Goal: Information Seeking & Learning: Learn about a topic

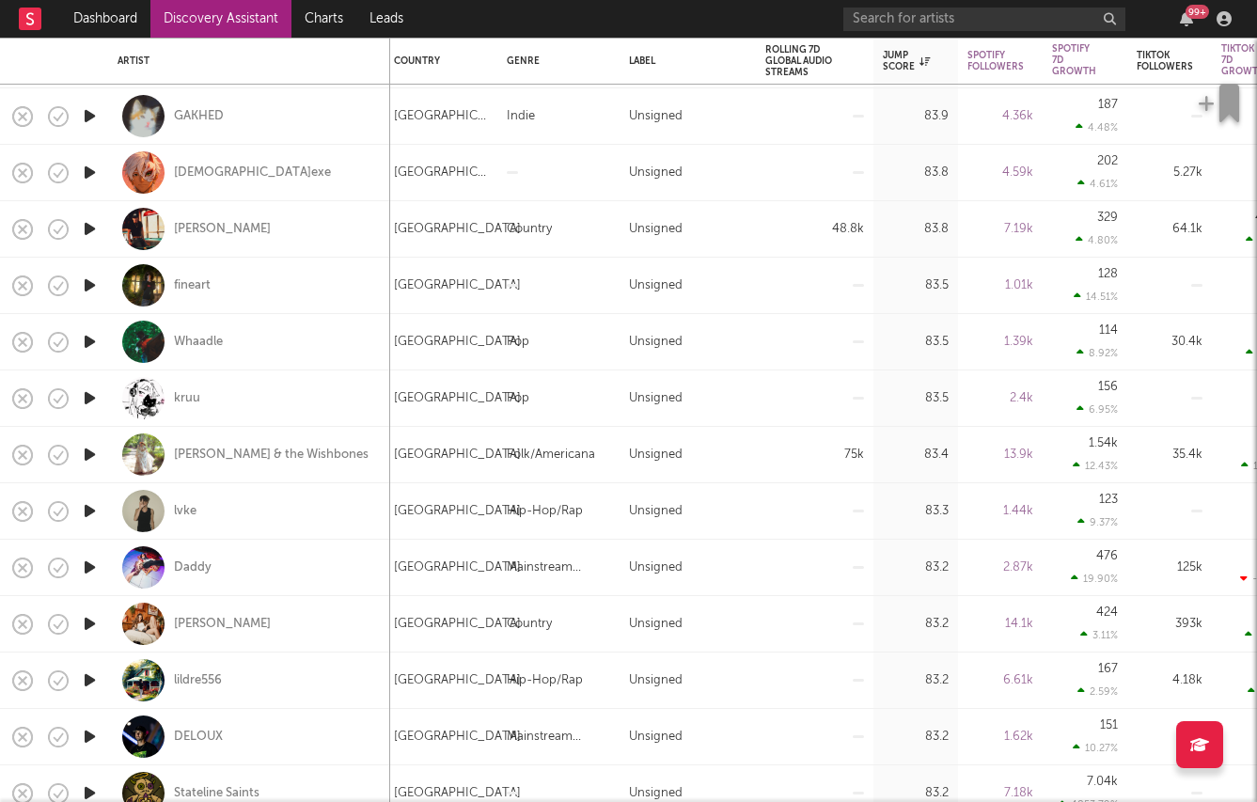
click at [196, 21] on link "Discovery Assistant" at bounding box center [220, 19] width 141 height 38
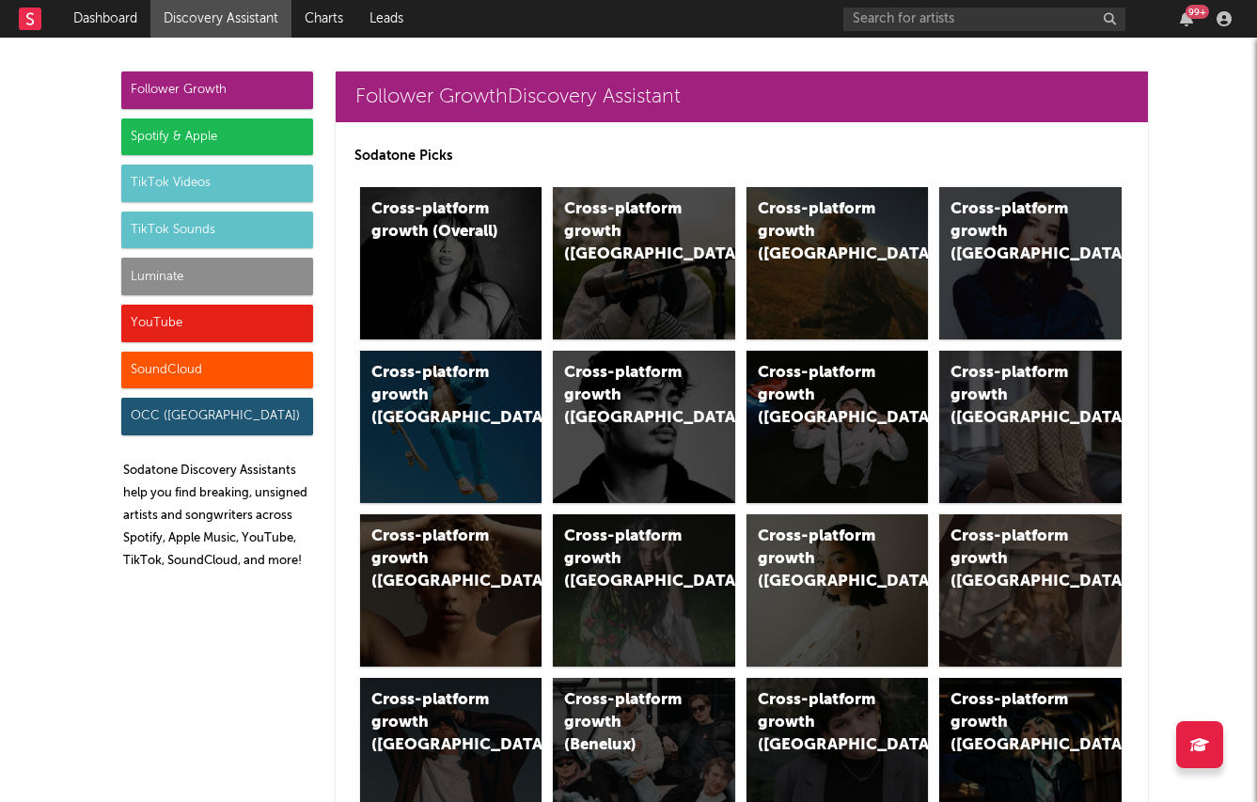
click at [263, 125] on div "Spotify & Apple" at bounding box center [217, 137] width 192 height 38
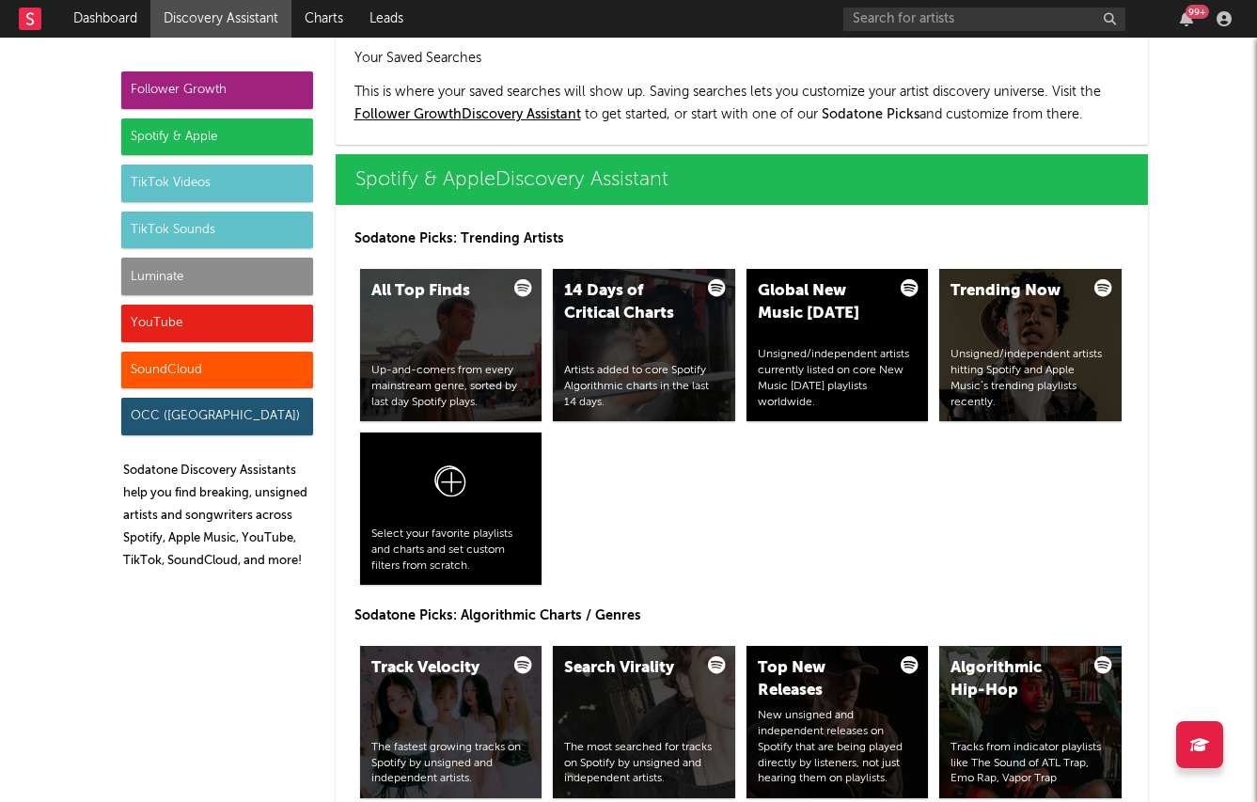
scroll to position [1879, 0]
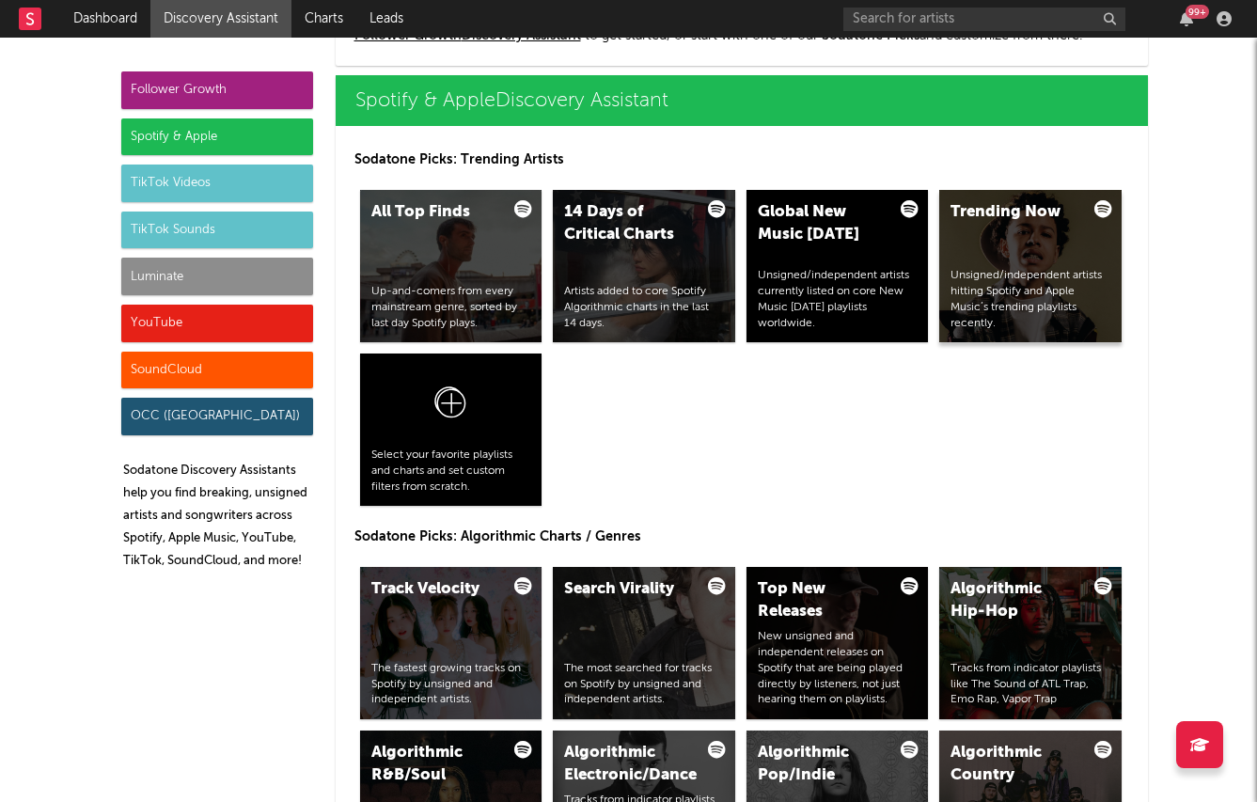
click at [1032, 248] on div "Trending Now Unsigned/independent artists hitting Spotify and Apple Music’s tre…" at bounding box center [1030, 266] width 182 height 152
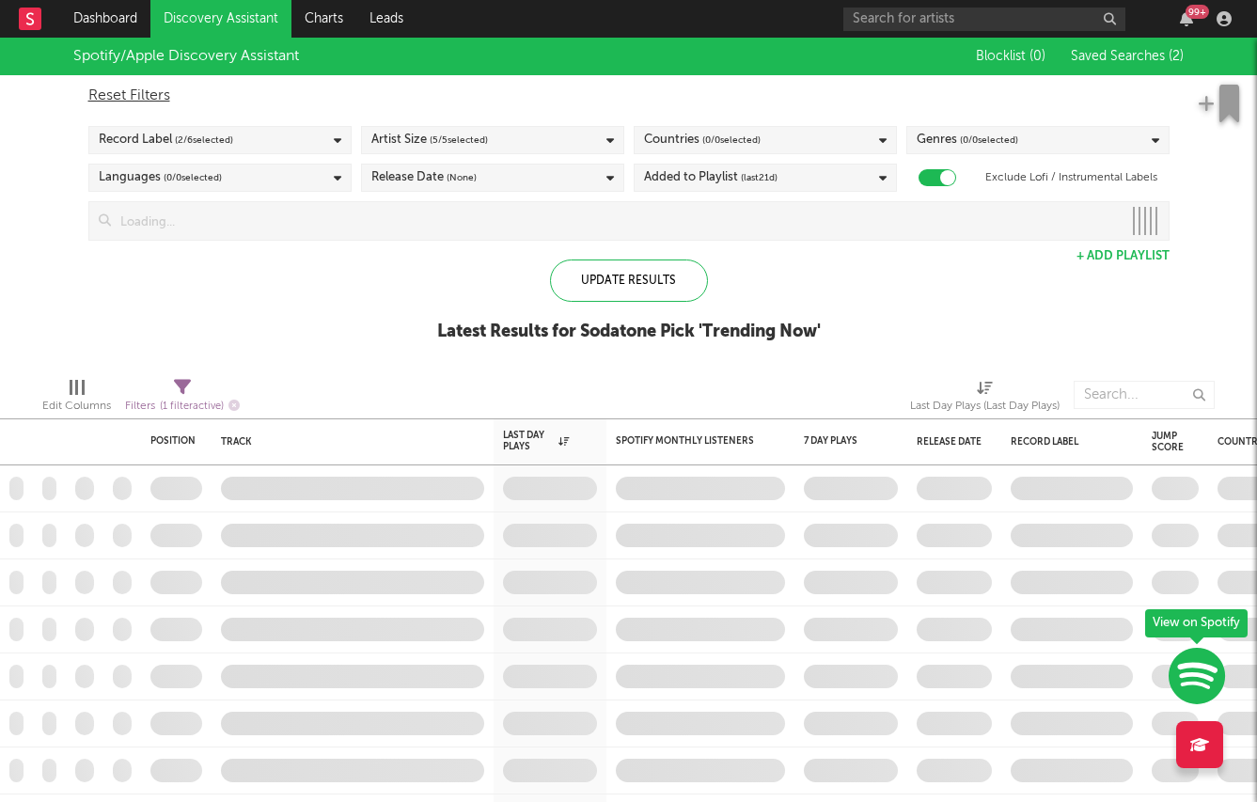
checkbox input "true"
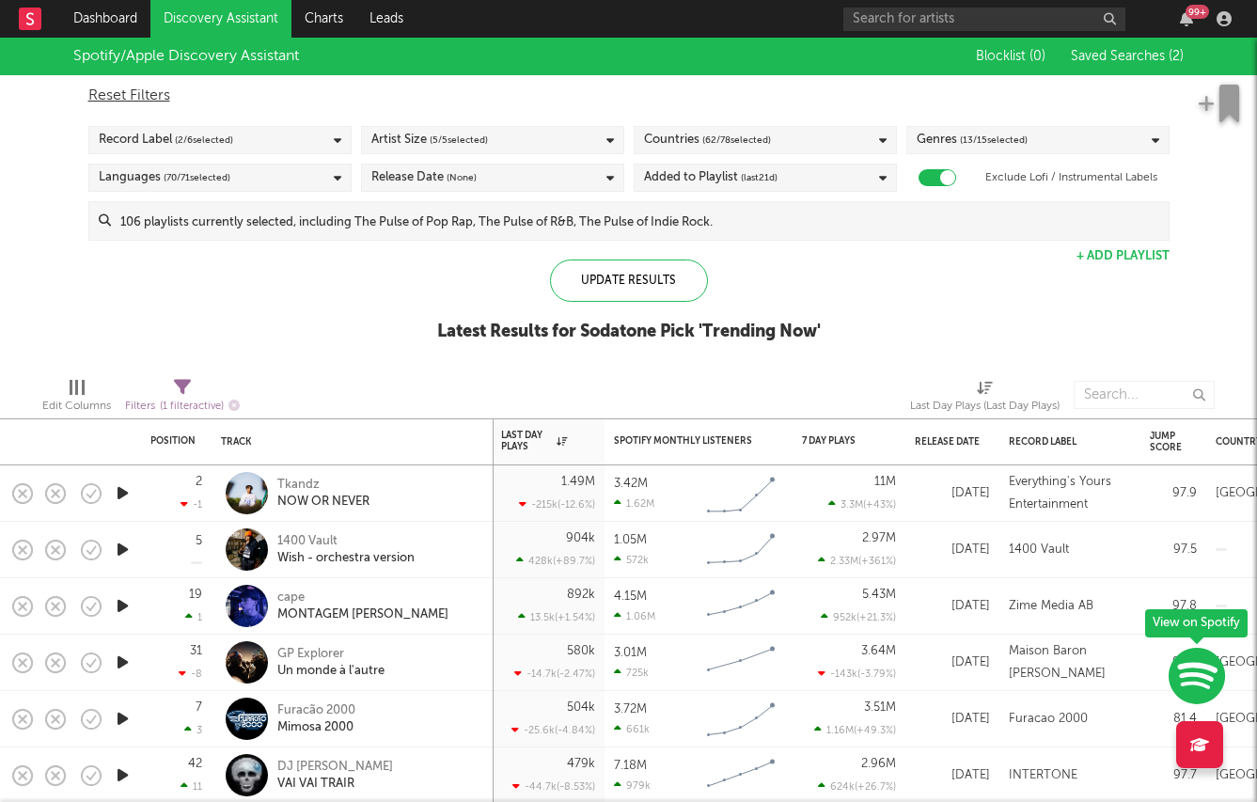
click at [669, 141] on div "Countries ( 62 / 78 selected)" at bounding box center [707, 140] width 127 height 23
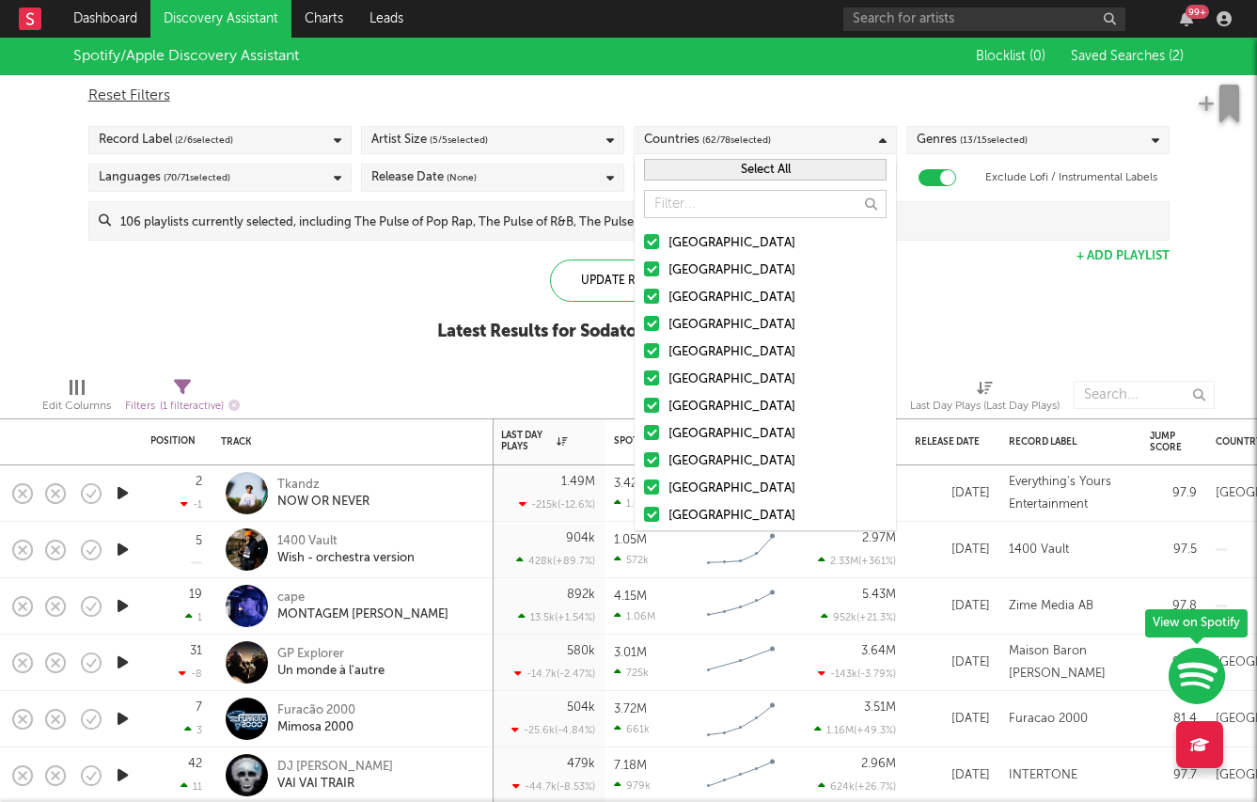
click at [689, 164] on button "Select All" at bounding box center [765, 170] width 243 height 22
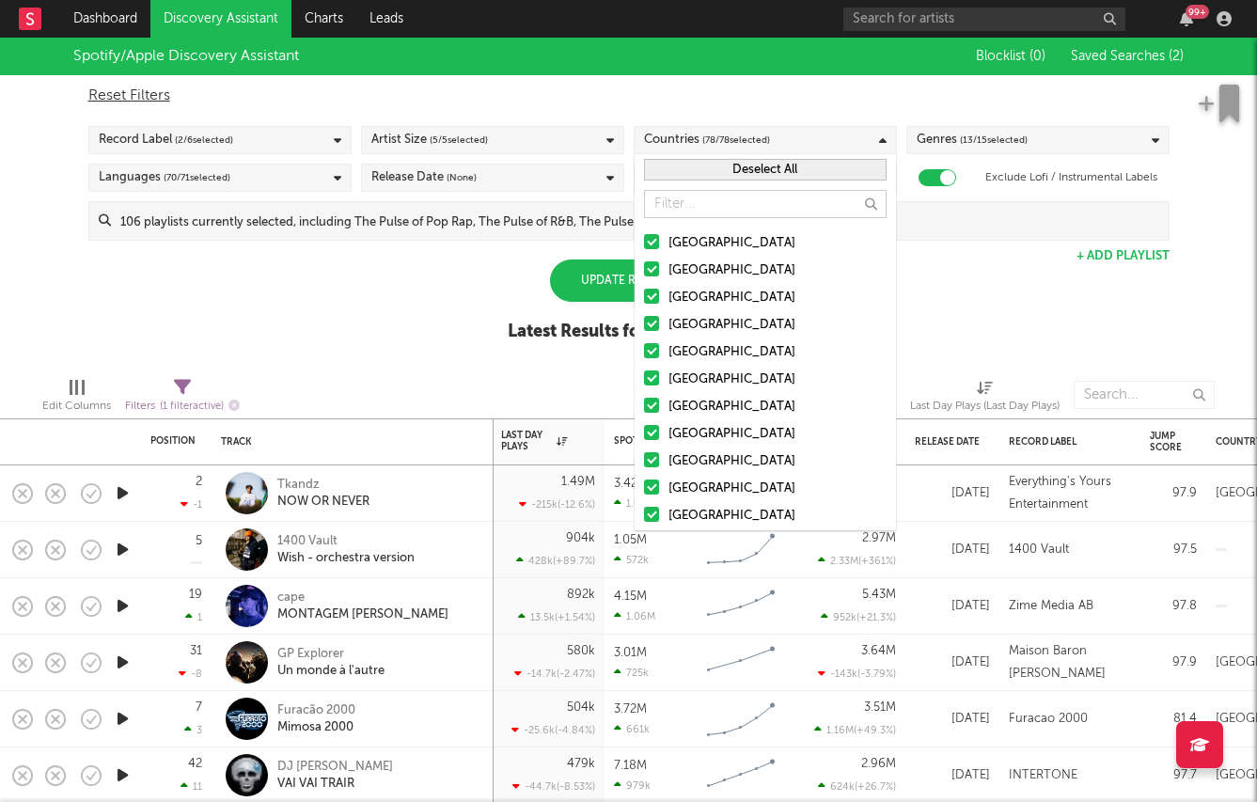
click at [688, 167] on button "Deselect All" at bounding box center [765, 170] width 243 height 22
click at [678, 250] on div "United States" at bounding box center [777, 243] width 218 height 23
click at [644, 250] on input "United States" at bounding box center [644, 243] width 0 height 23
click at [678, 264] on div "Australia" at bounding box center [777, 270] width 218 height 23
click at [644, 264] on input "Australia" at bounding box center [644, 270] width 0 height 23
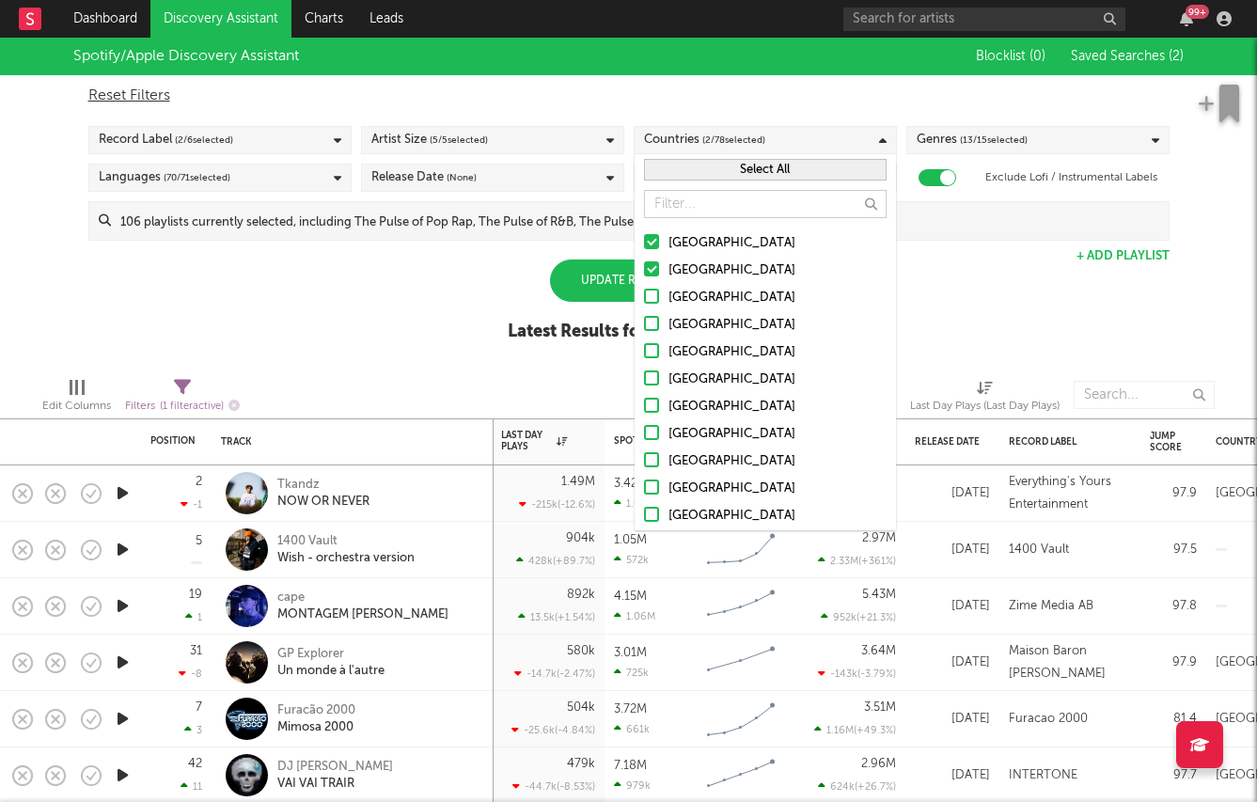
click at [678, 288] on div "Canada" at bounding box center [777, 298] width 218 height 23
click at [644, 288] on input "Canada" at bounding box center [644, 298] width 0 height 23
click at [675, 332] on div "United Kingdom" at bounding box center [777, 325] width 218 height 23
click at [644, 332] on input "United Kingdom" at bounding box center [644, 325] width 0 height 23
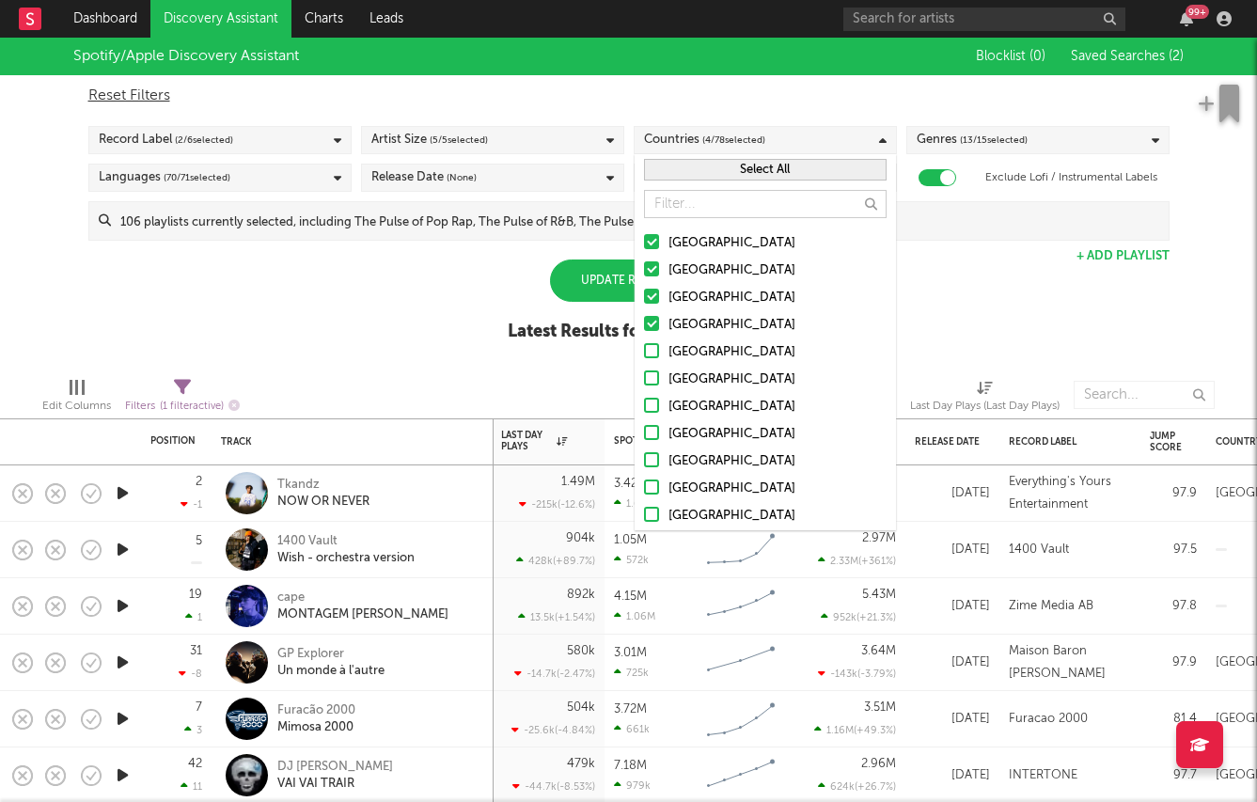
click at [673, 350] on div "Ireland" at bounding box center [777, 352] width 218 height 23
click at [644, 350] on input "Ireland" at bounding box center [644, 352] width 0 height 23
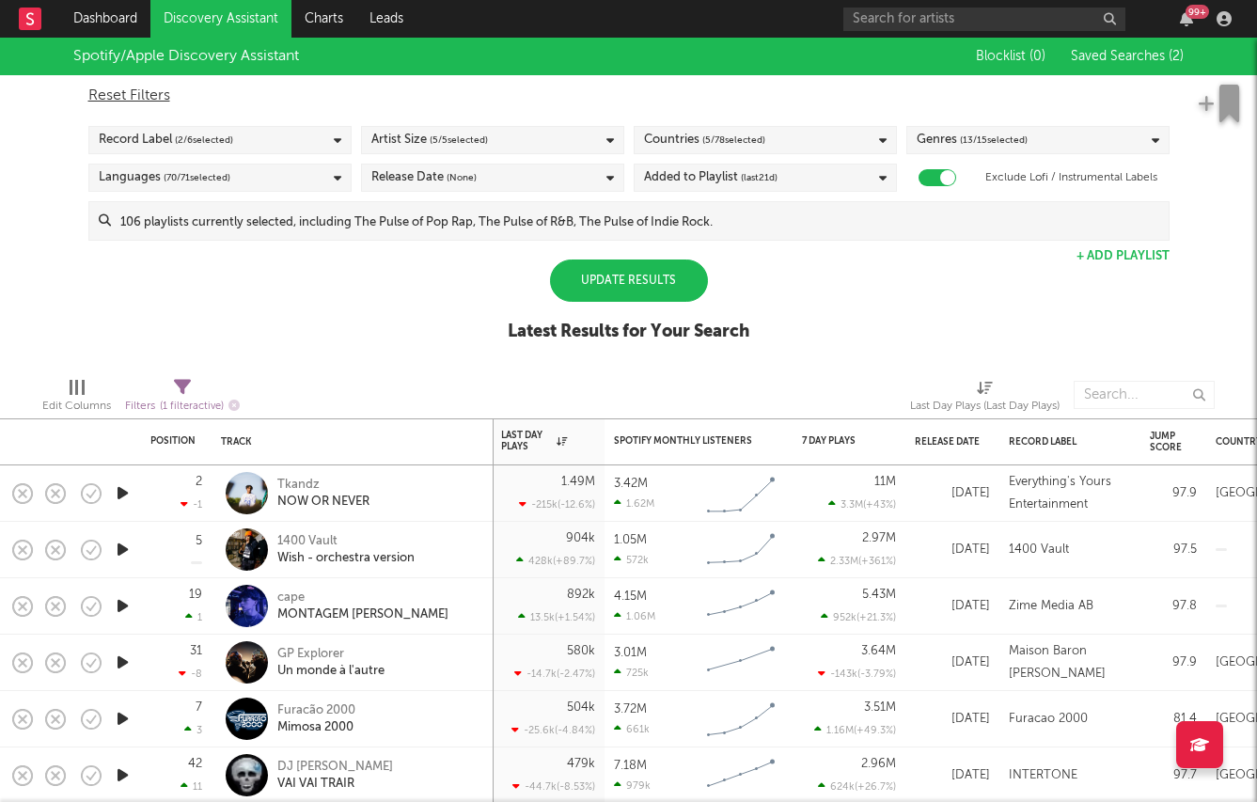
click at [497, 310] on div "Spotify/Apple Discovery Assistant Blocklist ( 0 ) Saved Searches ( 2 ) Reset Fi…" at bounding box center [628, 200] width 1257 height 324
click at [632, 244] on div "Spotify/Apple Discovery Assistant Blocklist ( 0 ) Saved Searches ( 2 ) Reset Fi…" at bounding box center [628, 200] width 1257 height 324
click at [625, 276] on div "Update Results" at bounding box center [629, 280] width 158 height 42
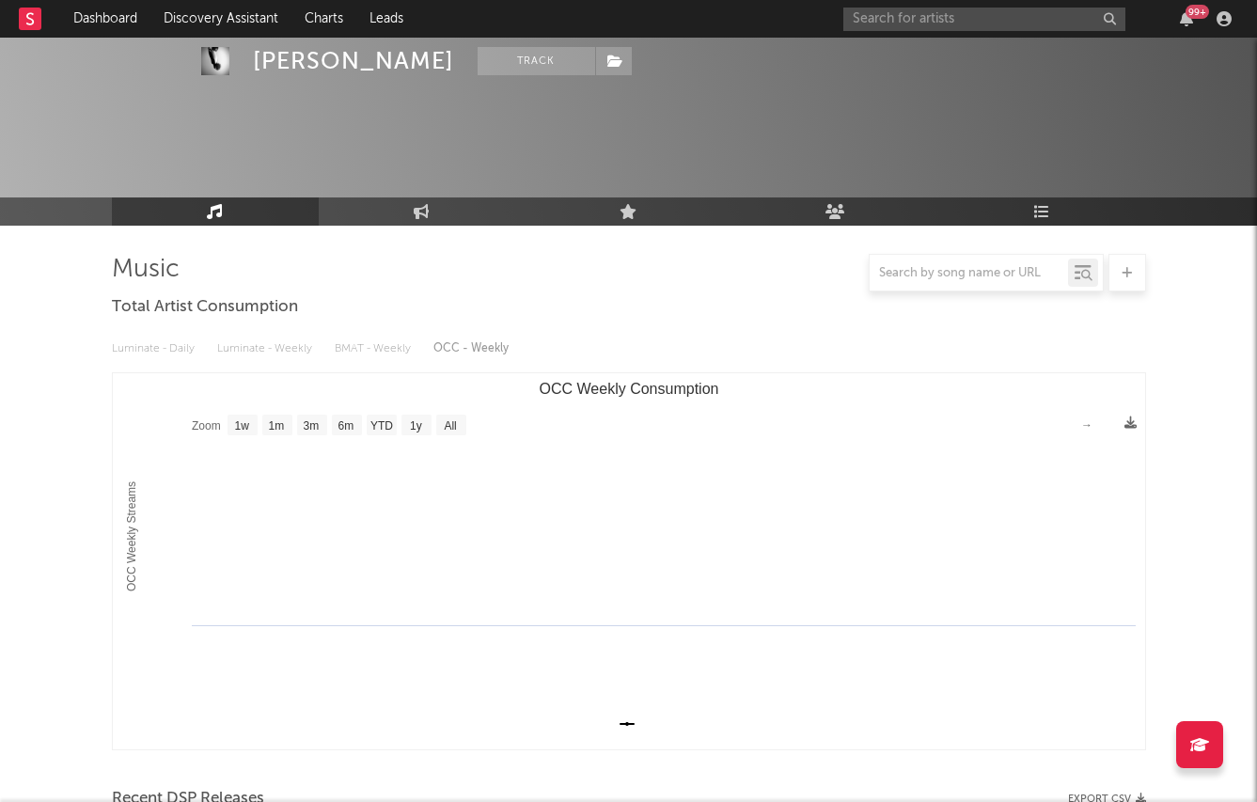
select select "1w"
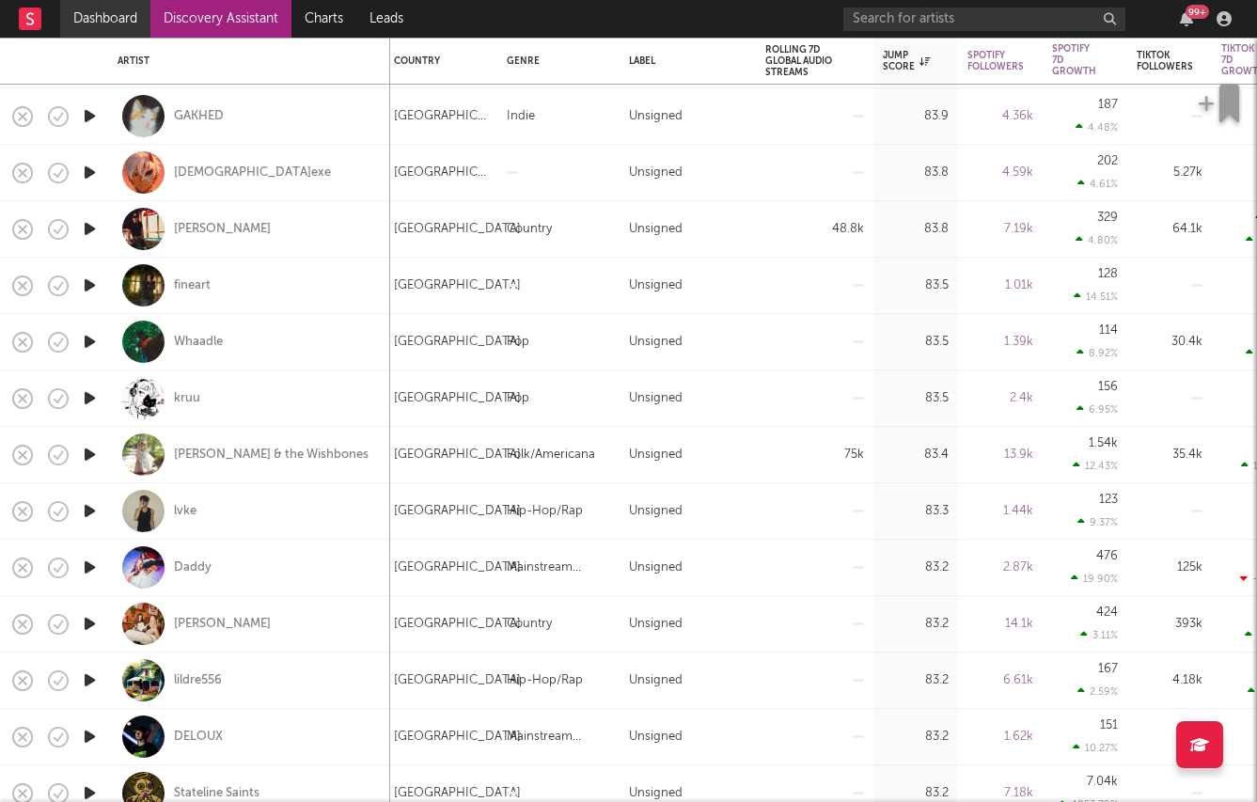
click at [115, 17] on link "Dashboard" at bounding box center [105, 19] width 90 height 38
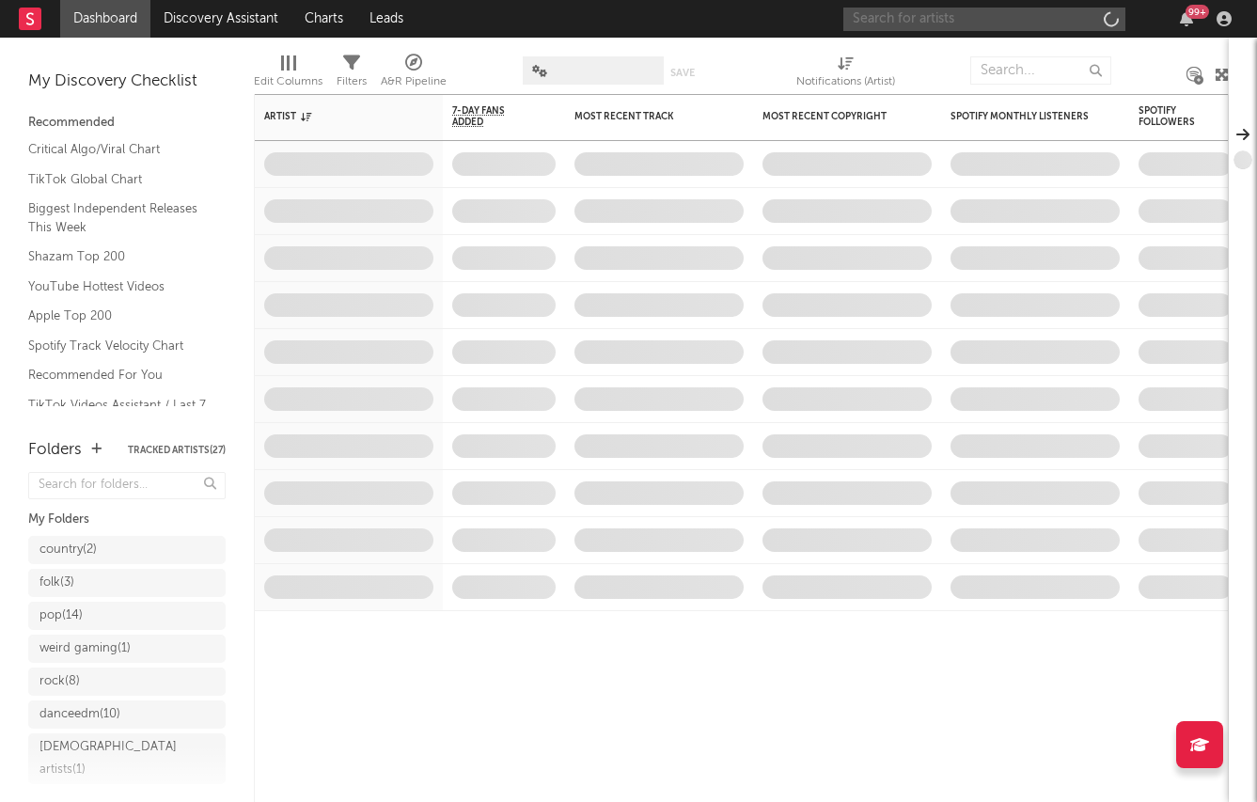
click at [932, 25] on input "text" at bounding box center [984, 20] width 282 height 24
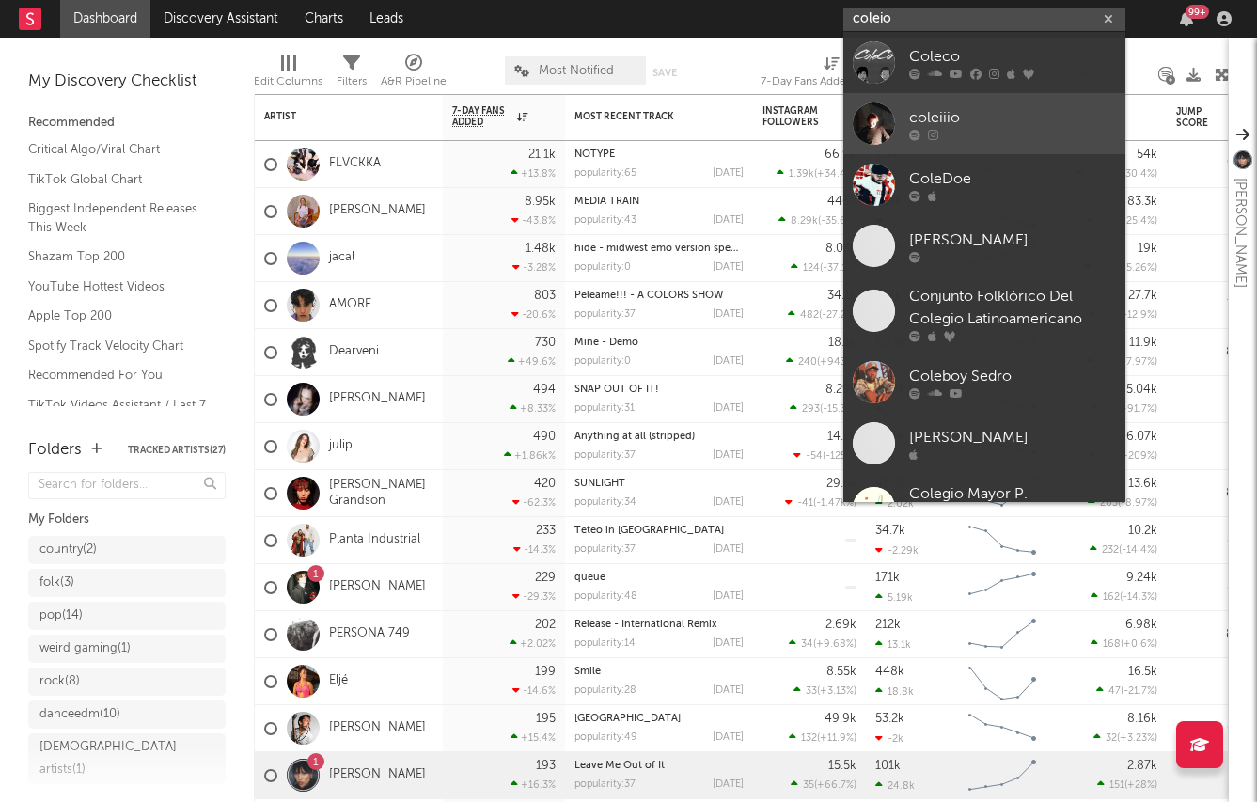
type input "coleio"
click at [952, 109] on div "coleiiio" at bounding box center [1012, 117] width 207 height 23
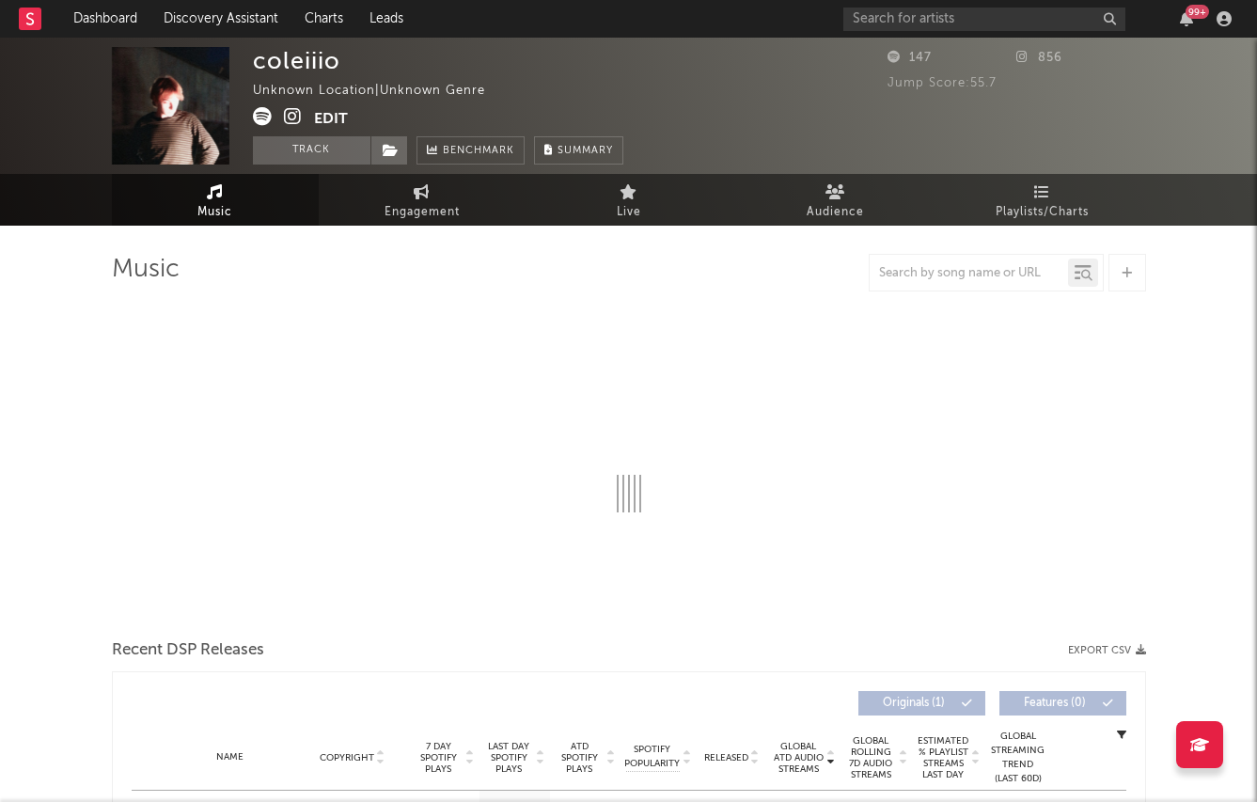
select select "1w"
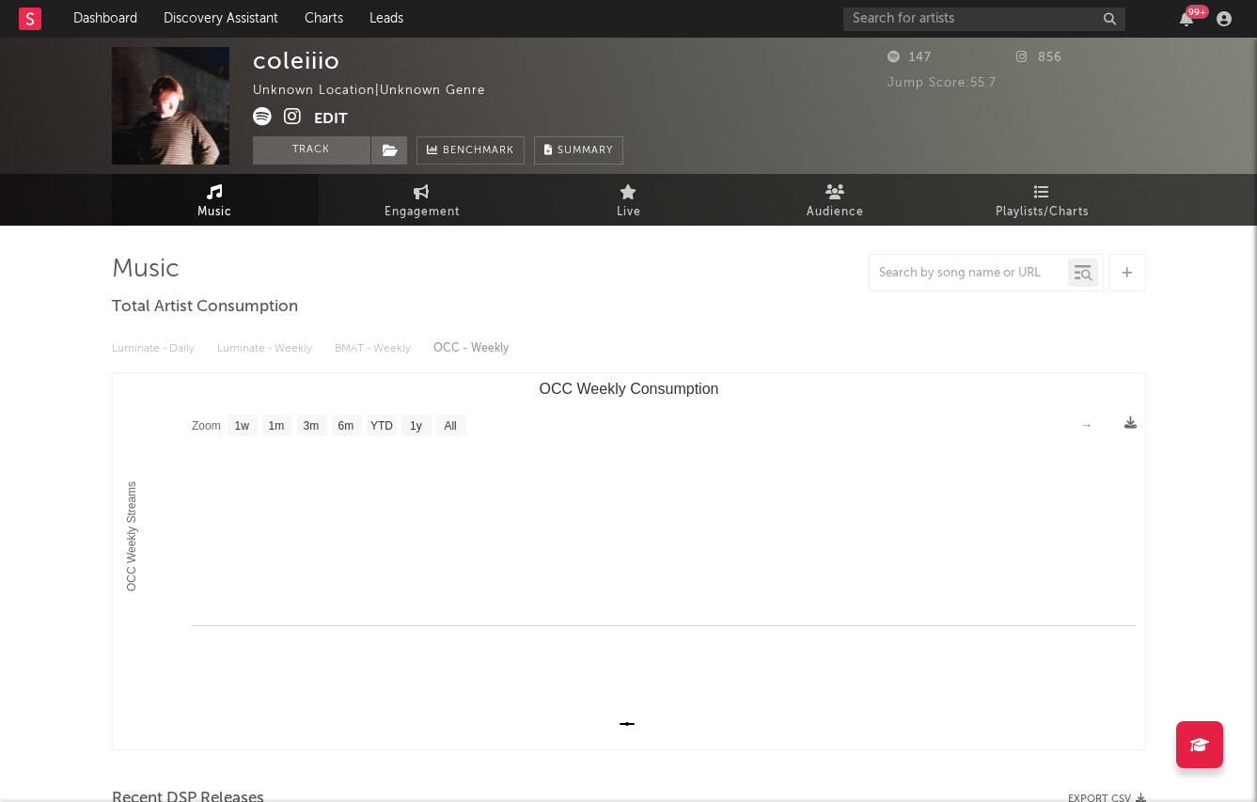
click at [273, 55] on div "coleiiio" at bounding box center [296, 60] width 87 height 27
copy div "coleiiio"
click at [312, 308] on div "Music Total Artist Consumption Luminate - Daily Luminate - Weekly BMAT - Weekly…" at bounding box center [629, 658] width 1034 height 809
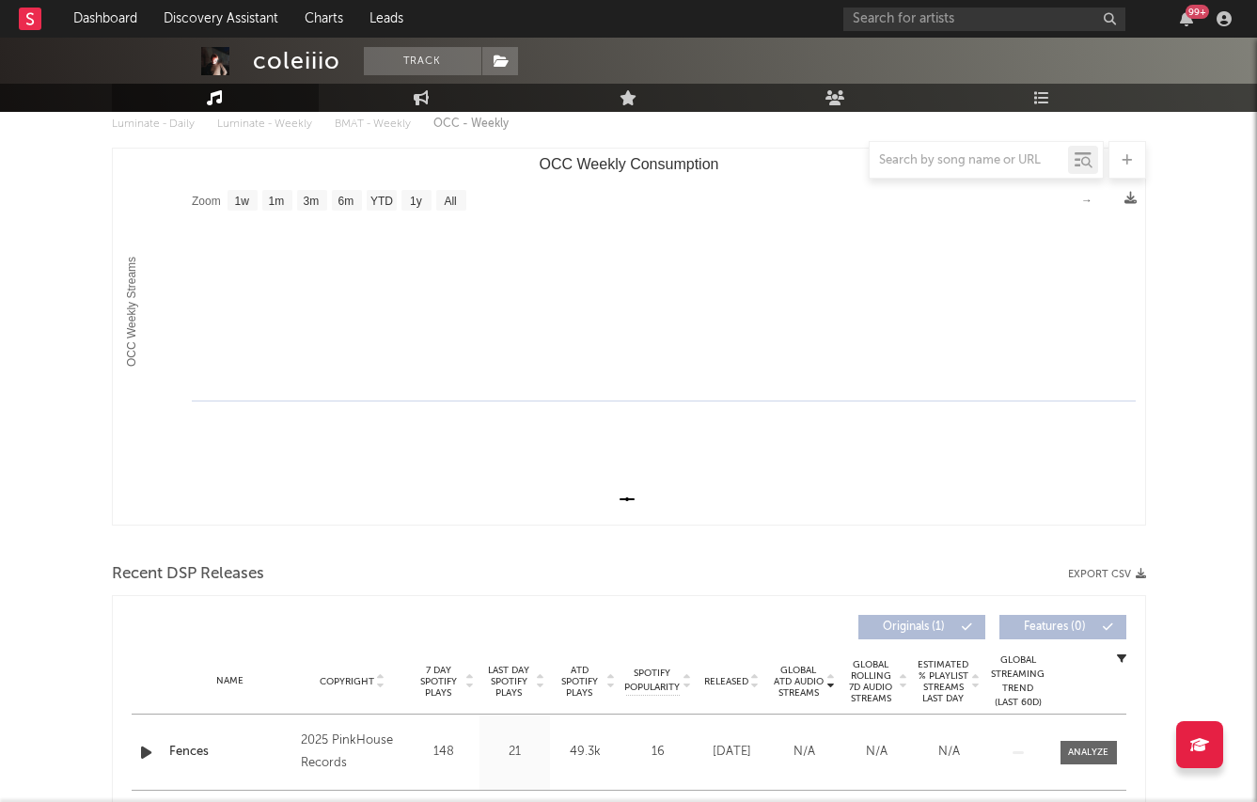
scroll to position [322, 0]
